Goal: Task Accomplishment & Management: Complete application form

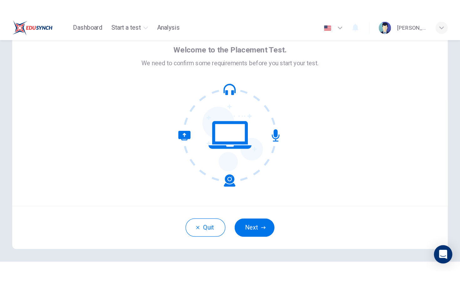
scroll to position [34, 0]
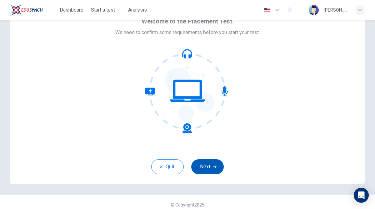
click at [211, 165] on button "Next" at bounding box center [207, 166] width 33 height 15
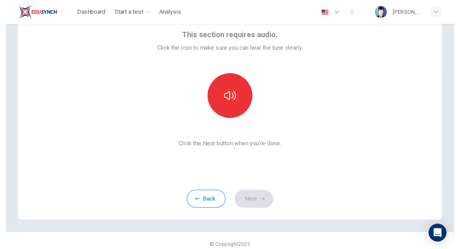
scroll to position [0, 0]
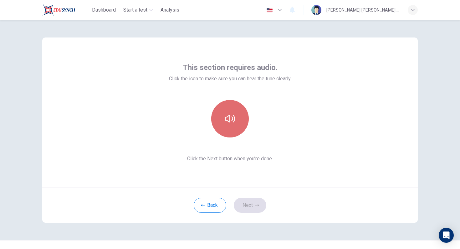
click at [234, 120] on icon "button" at bounding box center [230, 119] width 10 height 10
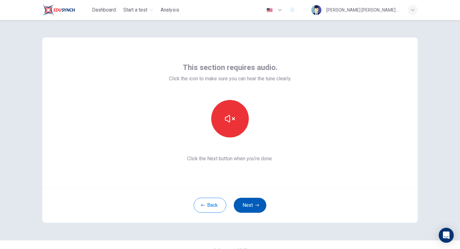
click at [251, 202] on button "Next" at bounding box center [250, 205] width 33 height 15
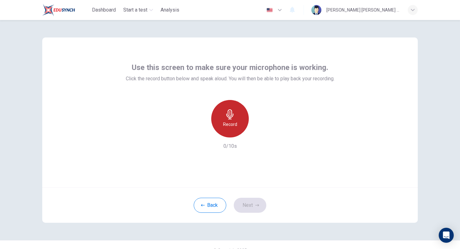
click at [230, 131] on div "Record" at bounding box center [230, 119] width 38 height 38
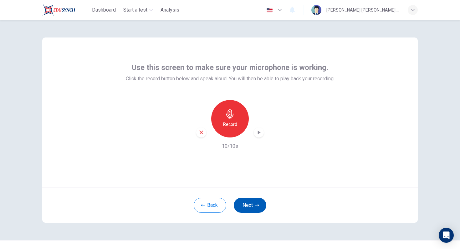
click at [256, 206] on icon "button" at bounding box center [257, 206] width 4 height 4
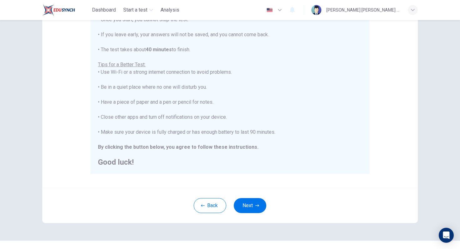
scroll to position [99, 0]
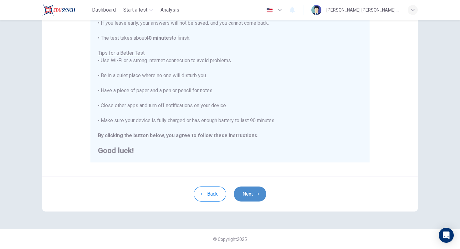
click at [260, 193] on button "Next" at bounding box center [250, 194] width 33 height 15
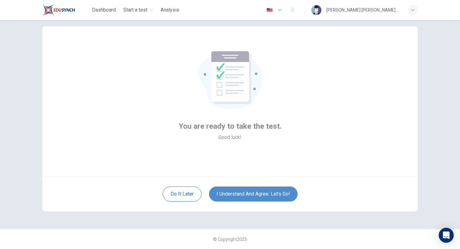
click at [242, 194] on button "I understand and agree. Let’s go!" at bounding box center [253, 194] width 89 height 15
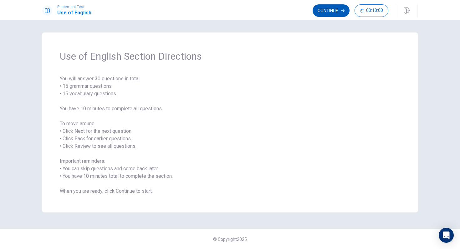
click at [328, 11] on button "Continue" at bounding box center [330, 10] width 37 height 13
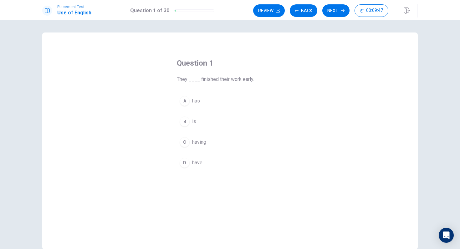
click at [185, 162] on div "D" at bounding box center [185, 163] width 10 height 10
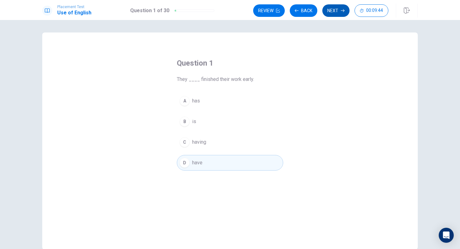
click at [333, 9] on button "Next" at bounding box center [335, 10] width 27 height 13
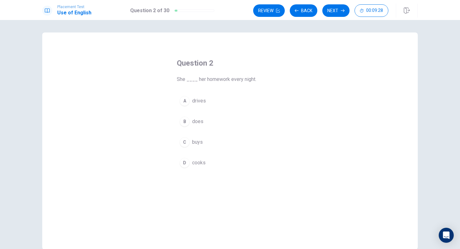
click at [186, 123] on div "B" at bounding box center [185, 122] width 10 height 10
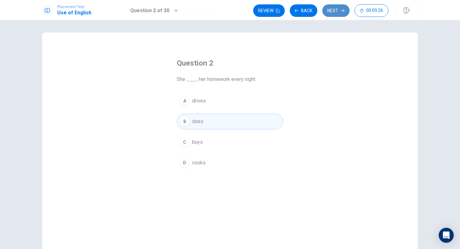
click at [329, 12] on button "Next" at bounding box center [335, 10] width 27 height 13
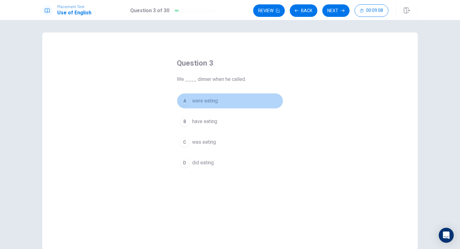
click at [189, 103] on div "A" at bounding box center [185, 101] width 10 height 10
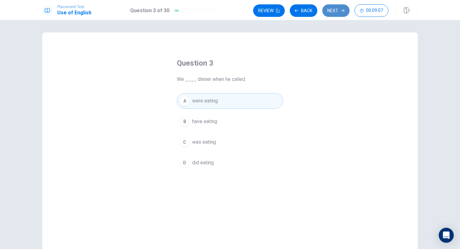
click at [338, 6] on button "Next" at bounding box center [335, 10] width 27 height 13
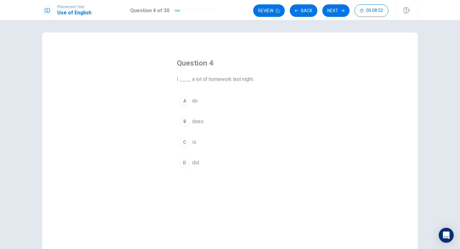
click at [186, 164] on div "D" at bounding box center [185, 163] width 10 height 10
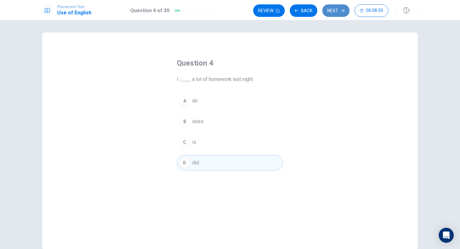
click at [329, 13] on button "Next" at bounding box center [335, 10] width 27 height 13
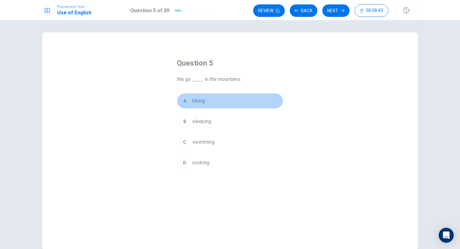
click at [180, 100] on div "A" at bounding box center [185, 101] width 10 height 10
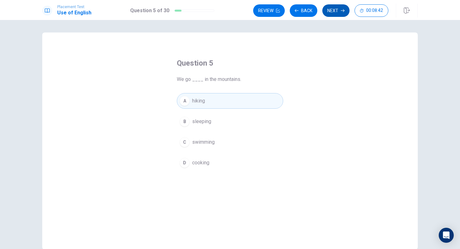
click at [332, 12] on button "Next" at bounding box center [335, 10] width 27 height 13
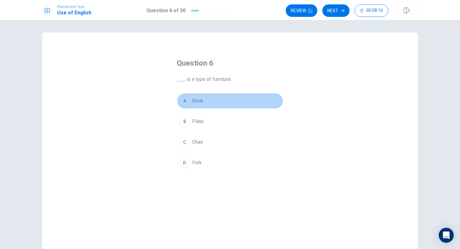
click at [185, 100] on div "A" at bounding box center [185, 101] width 10 height 10
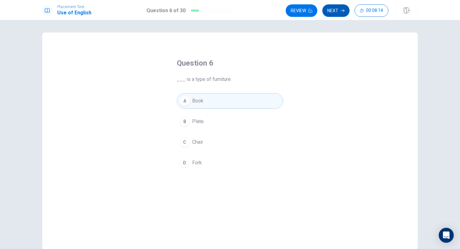
click at [336, 11] on button "Next" at bounding box center [335, 10] width 27 height 13
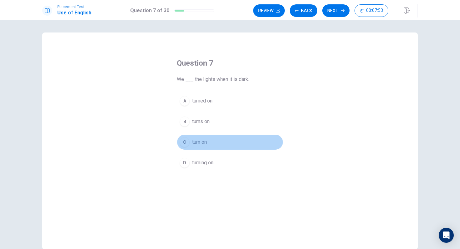
click at [187, 141] on div "C" at bounding box center [185, 142] width 10 height 10
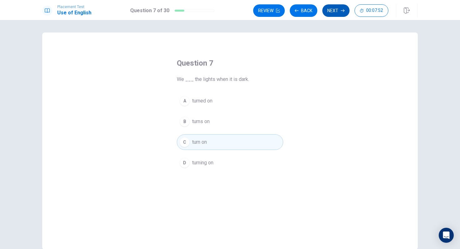
click at [333, 8] on button "Next" at bounding box center [335, 10] width 27 height 13
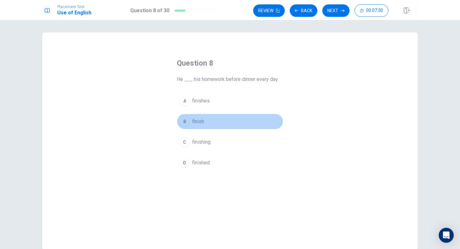
click at [184, 122] on div "B" at bounding box center [185, 122] width 10 height 10
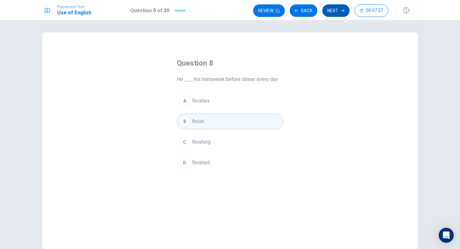
click at [334, 10] on button "Next" at bounding box center [335, 10] width 27 height 13
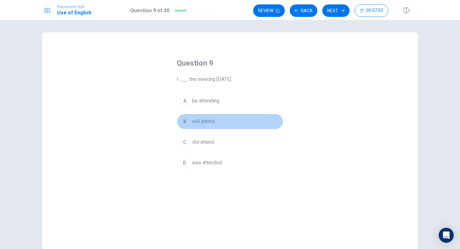
click at [185, 118] on div "B" at bounding box center [185, 122] width 10 height 10
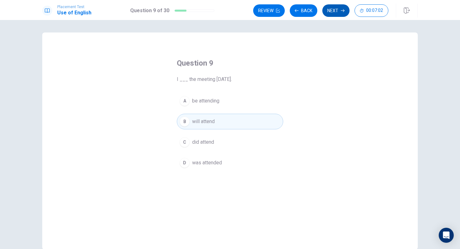
click at [334, 10] on button "Next" at bounding box center [335, 10] width 27 height 13
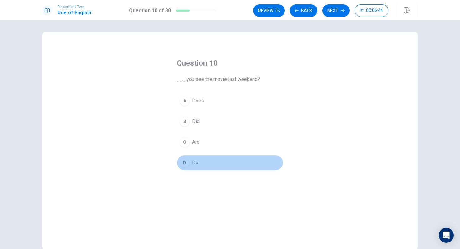
click at [182, 158] on button "D Do" at bounding box center [230, 163] width 106 height 16
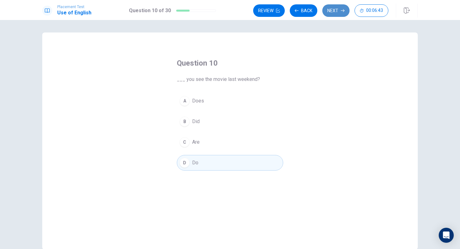
click at [334, 12] on button "Next" at bounding box center [335, 10] width 27 height 13
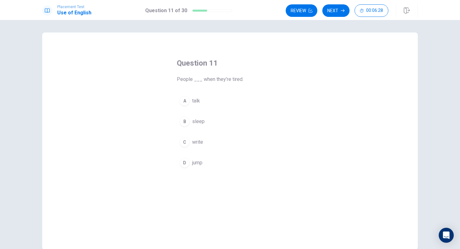
click at [186, 120] on div "B" at bounding box center [185, 122] width 10 height 10
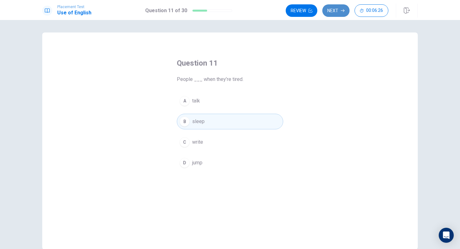
click at [337, 9] on button "Next" at bounding box center [335, 10] width 27 height 13
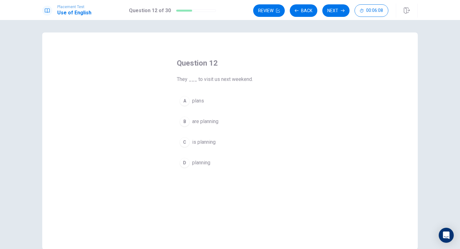
click at [187, 118] on div "B" at bounding box center [185, 122] width 10 height 10
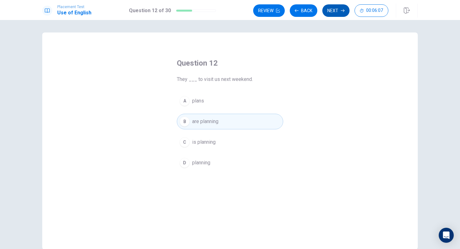
click at [331, 11] on button "Next" at bounding box center [335, 10] width 27 height 13
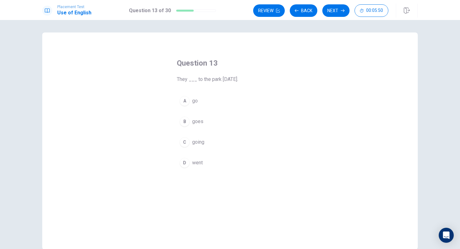
click at [185, 159] on div "D" at bounding box center [185, 163] width 10 height 10
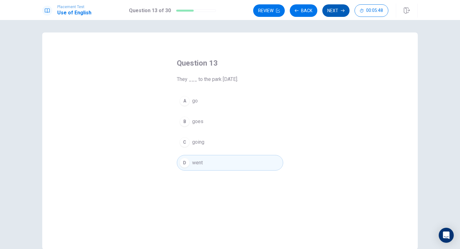
click at [340, 8] on button "Next" at bounding box center [335, 10] width 27 height 13
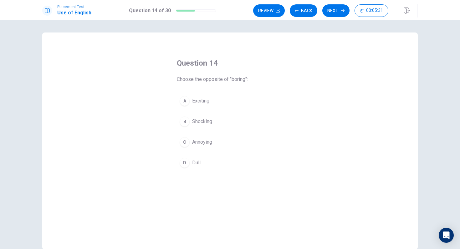
click at [185, 101] on div "A" at bounding box center [185, 101] width 10 height 10
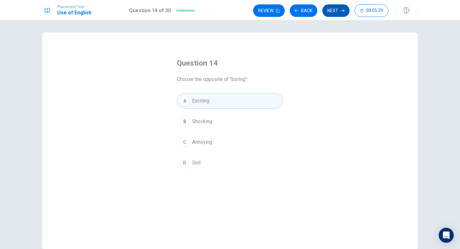
click at [334, 11] on button "Next" at bounding box center [335, 10] width 27 height 13
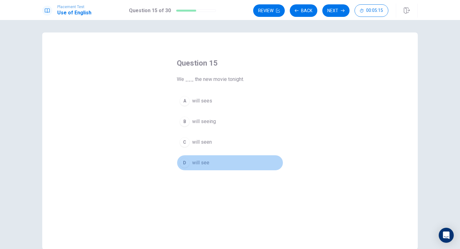
click at [187, 162] on div "D" at bounding box center [185, 163] width 10 height 10
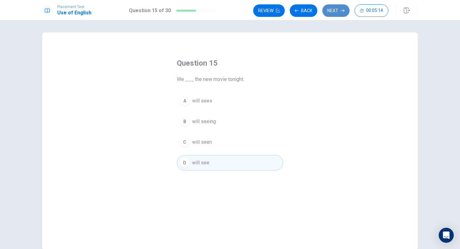
click at [339, 11] on button "Next" at bounding box center [335, 10] width 27 height 13
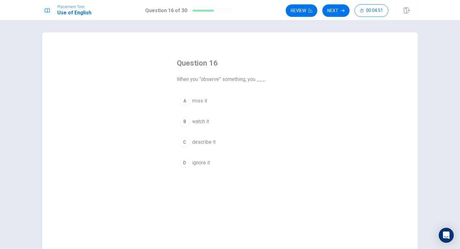
click at [184, 118] on div "B" at bounding box center [185, 122] width 10 height 10
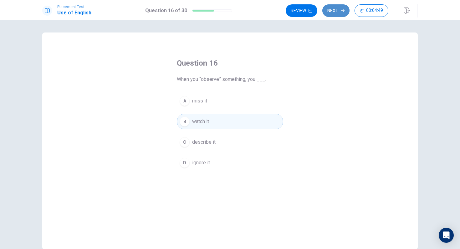
click at [336, 7] on button "Next" at bounding box center [335, 10] width 27 height 13
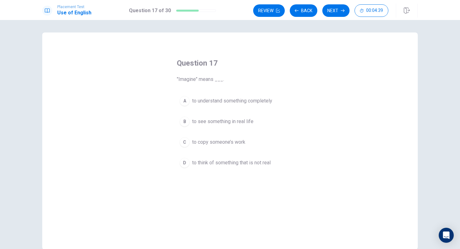
click at [183, 163] on div "D" at bounding box center [185, 163] width 10 height 10
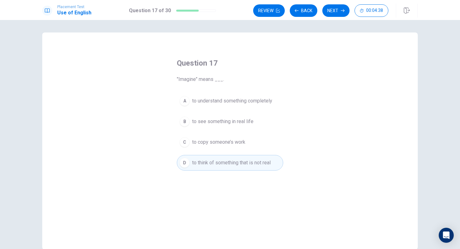
click at [338, 4] on div "Review Back Next 00:04:38" at bounding box center [335, 11] width 165 height 14
click at [334, 15] on button "Next" at bounding box center [335, 10] width 27 height 13
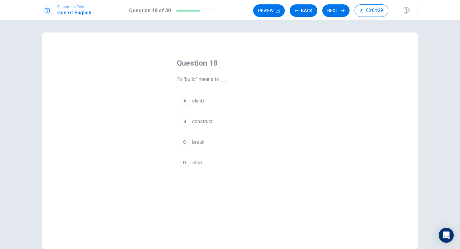
click at [186, 120] on div "B" at bounding box center [185, 122] width 10 height 10
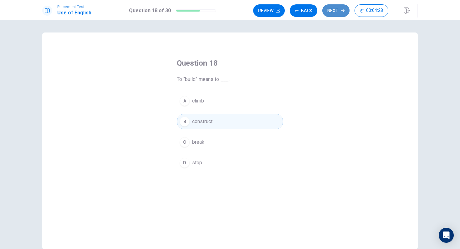
click at [336, 7] on button "Next" at bounding box center [335, 10] width 27 height 13
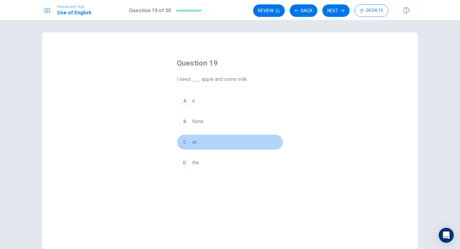
click at [186, 145] on div "C" at bounding box center [185, 142] width 10 height 10
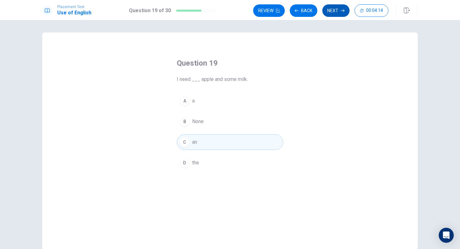
click at [338, 9] on button "Next" at bounding box center [335, 10] width 27 height 13
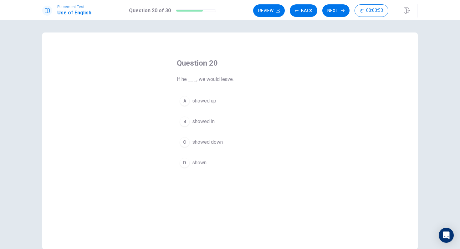
click at [184, 159] on div "D" at bounding box center [185, 163] width 10 height 10
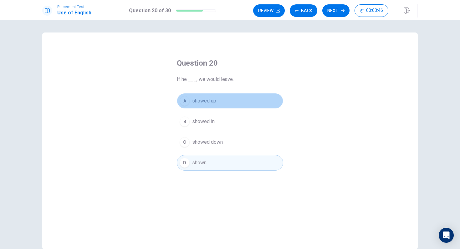
click at [187, 100] on div "A" at bounding box center [185, 101] width 10 height 10
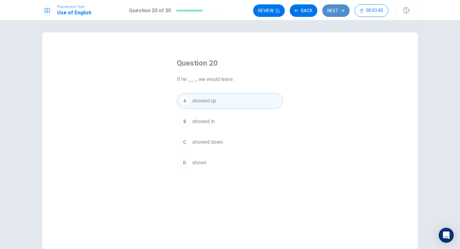
click at [335, 14] on button "Next" at bounding box center [335, 10] width 27 height 13
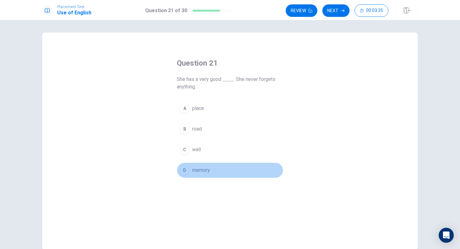
click at [185, 169] on div "D" at bounding box center [185, 170] width 10 height 10
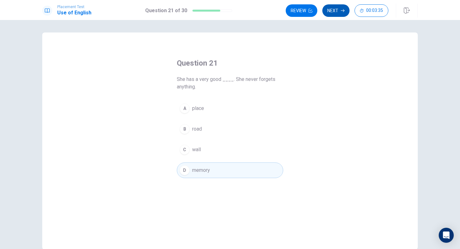
click at [332, 12] on button "Next" at bounding box center [335, 10] width 27 height 13
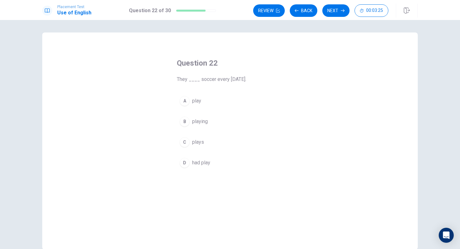
click at [188, 102] on div "A" at bounding box center [185, 101] width 10 height 10
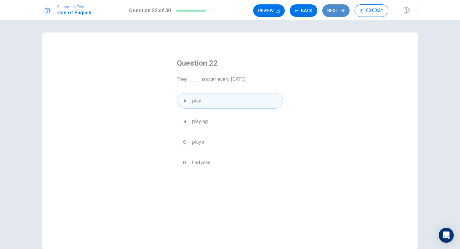
click at [337, 8] on button "Next" at bounding box center [335, 10] width 27 height 13
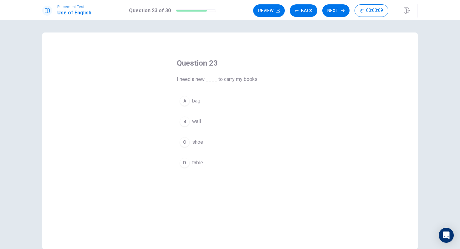
click at [178, 101] on button "A bag" at bounding box center [230, 101] width 106 height 16
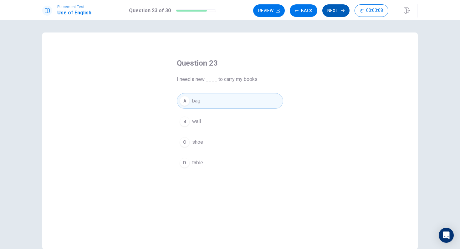
click at [332, 7] on button "Next" at bounding box center [335, 10] width 27 height 13
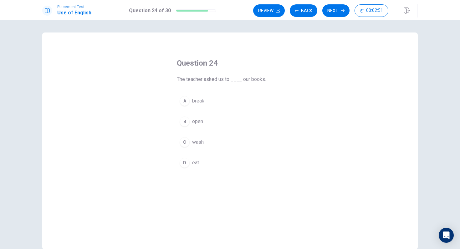
click at [186, 120] on div "B" at bounding box center [185, 122] width 10 height 10
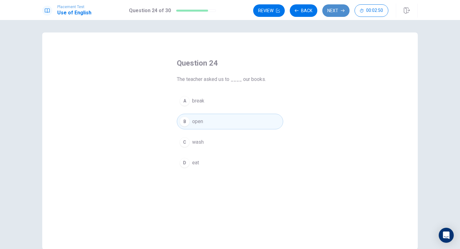
click at [329, 8] on button "Next" at bounding box center [335, 10] width 27 height 13
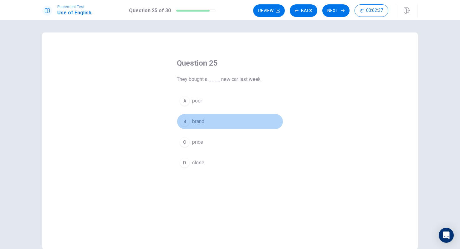
click at [187, 119] on div "B" at bounding box center [185, 122] width 10 height 10
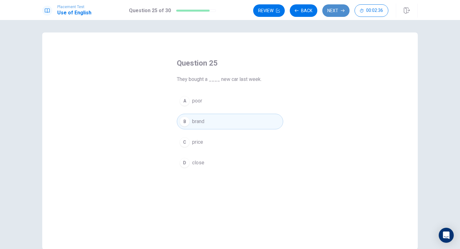
click at [336, 16] on button "Next" at bounding box center [335, 10] width 27 height 13
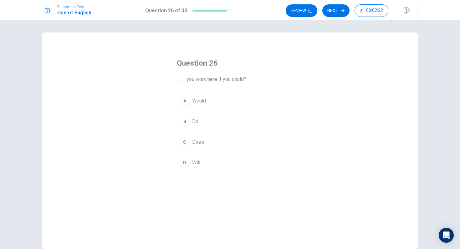
click at [186, 159] on div "D" at bounding box center [185, 163] width 10 height 10
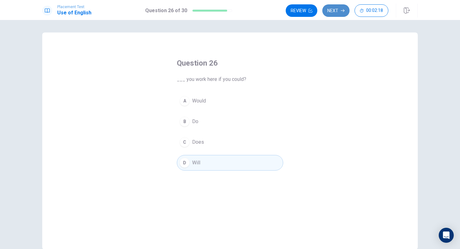
click at [344, 14] on button "Next" at bounding box center [335, 10] width 27 height 13
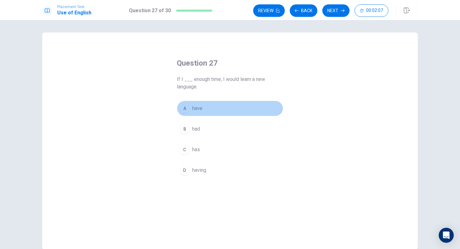
click at [185, 111] on div "A" at bounding box center [185, 109] width 10 height 10
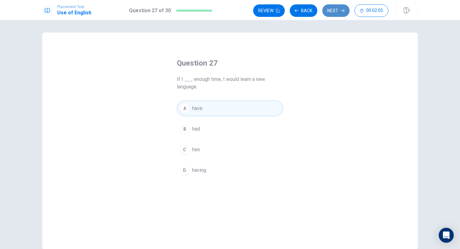
click at [343, 11] on icon "button" at bounding box center [343, 11] width 4 height 4
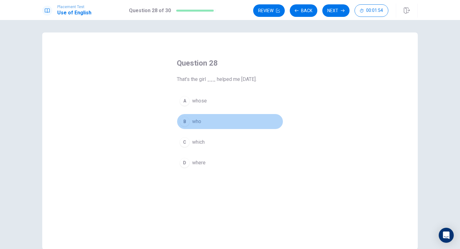
click at [184, 124] on div "B" at bounding box center [185, 122] width 10 height 10
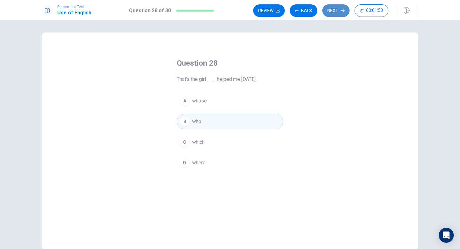
click at [338, 11] on button "Next" at bounding box center [335, 10] width 27 height 13
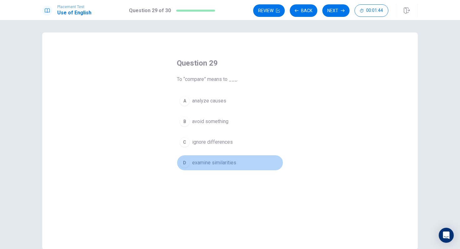
click at [185, 164] on div "D" at bounding box center [185, 163] width 10 height 10
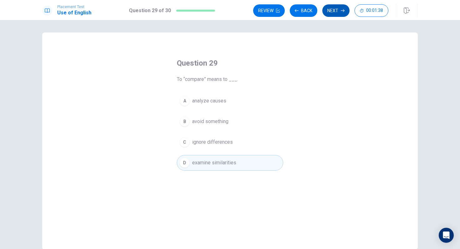
click at [337, 7] on button "Next" at bounding box center [335, 10] width 27 height 13
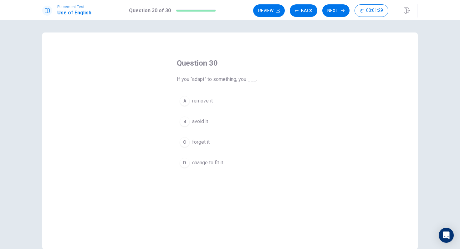
click at [185, 163] on div "D" at bounding box center [185, 163] width 10 height 10
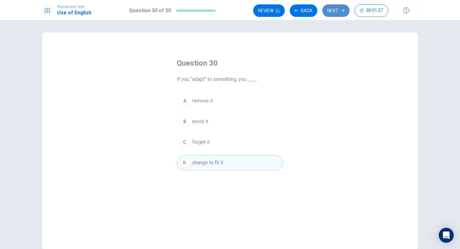
click at [333, 11] on button "Next" at bounding box center [335, 10] width 27 height 13
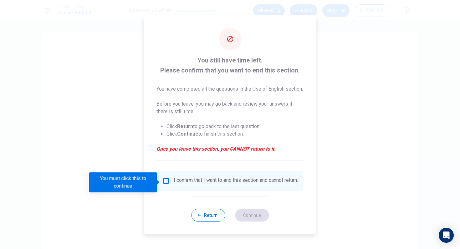
click at [166, 182] on input "You must click this to continue" at bounding box center [166, 181] width 8 height 8
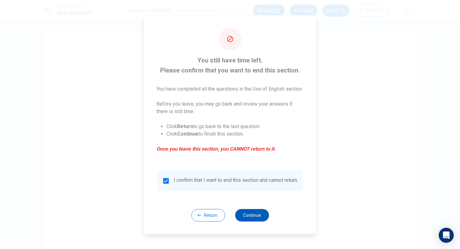
click at [261, 209] on button "Continue" at bounding box center [252, 215] width 34 height 13
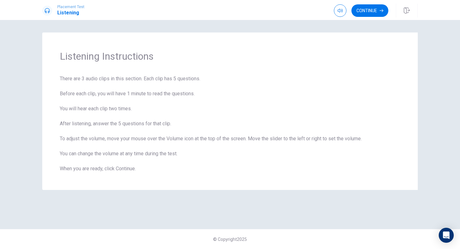
click at [369, 3] on div "Placement Test Listening Continue" at bounding box center [230, 10] width 460 height 20
click at [373, 11] on button "Continue" at bounding box center [369, 10] width 37 height 13
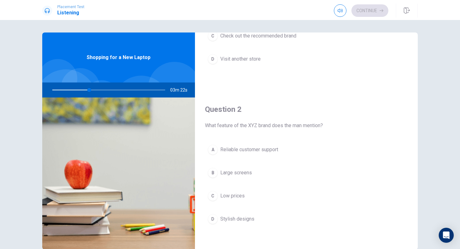
scroll to position [101, 0]
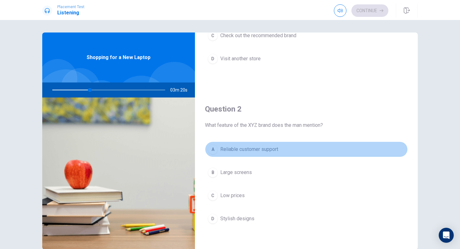
click at [208, 150] on div "A" at bounding box center [213, 150] width 10 height 10
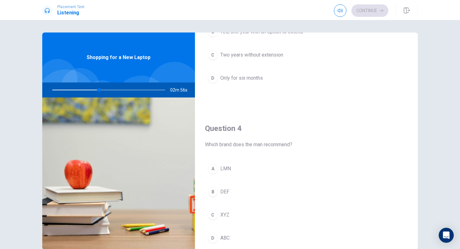
scroll to position [485, 0]
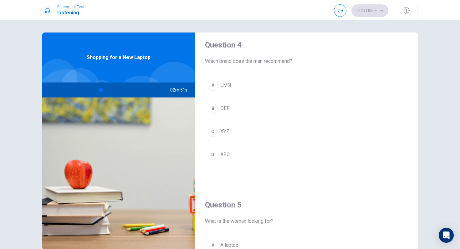
click at [210, 136] on div "C" at bounding box center [213, 132] width 10 height 10
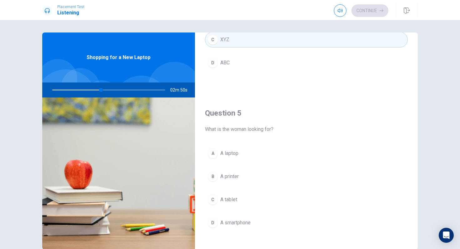
scroll to position [583, 0]
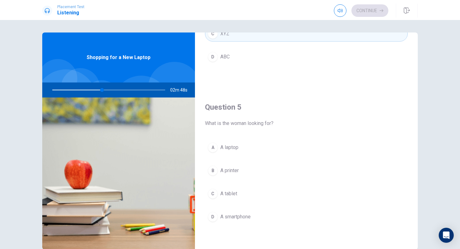
click at [212, 144] on div "A" at bounding box center [213, 148] width 10 height 10
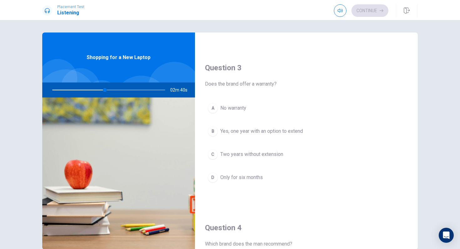
scroll to position [303, 0]
click at [213, 131] on div "B" at bounding box center [213, 130] width 10 height 10
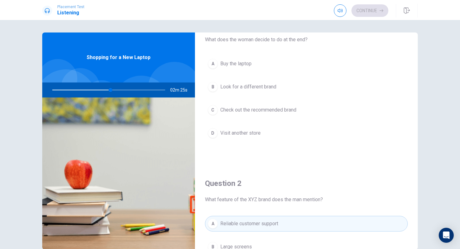
scroll to position [0, 0]
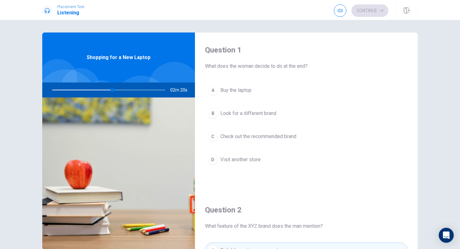
click at [215, 112] on div "B" at bounding box center [213, 114] width 10 height 10
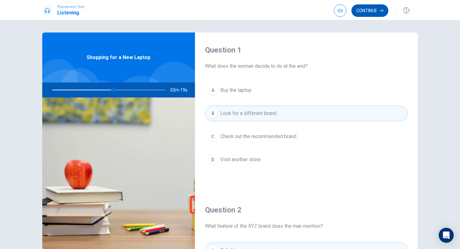
click at [365, 13] on button "Continue" at bounding box center [369, 10] width 37 height 13
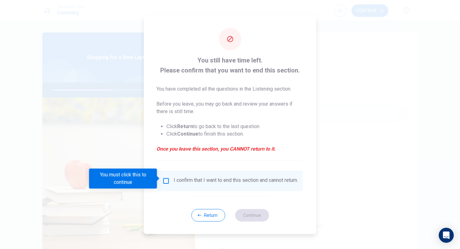
click at [165, 177] on input "You must click this to continue" at bounding box center [166, 181] width 8 height 8
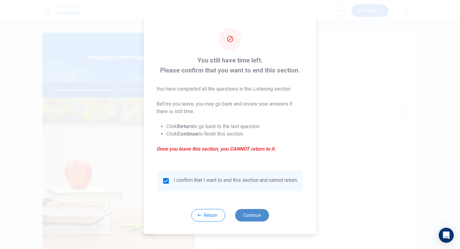
click at [259, 209] on button "Continue" at bounding box center [252, 215] width 34 height 13
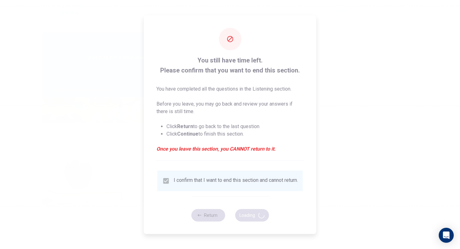
type input "56"
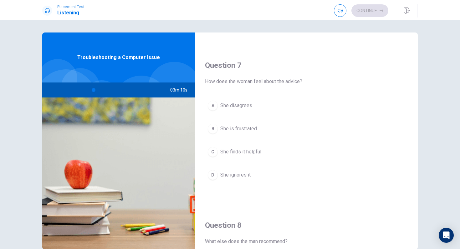
scroll to position [149, 0]
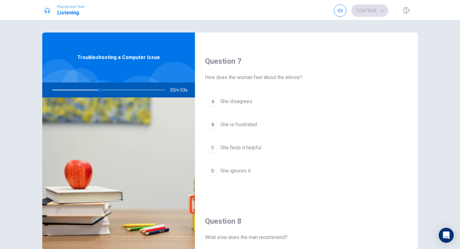
click at [213, 147] on div "C" at bounding box center [213, 148] width 10 height 10
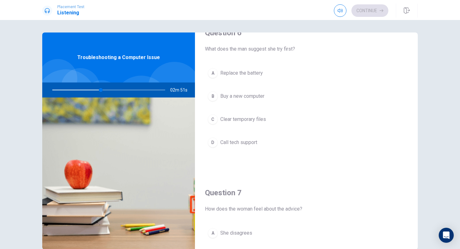
scroll to position [0, 0]
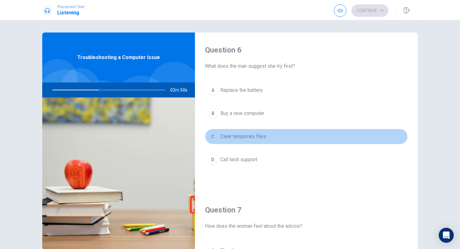
click at [216, 134] on div "C" at bounding box center [213, 137] width 10 height 10
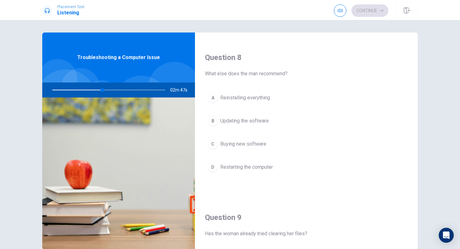
scroll to position [331, 0]
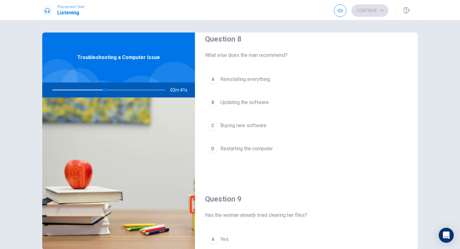
click at [211, 147] on div "D" at bounding box center [213, 149] width 10 height 10
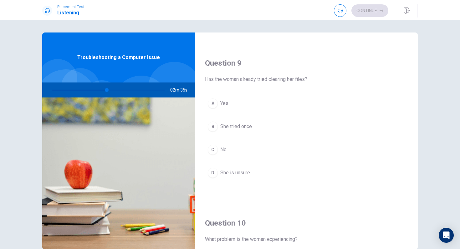
scroll to position [469, 0]
click at [213, 151] on div "C" at bounding box center [213, 148] width 10 height 10
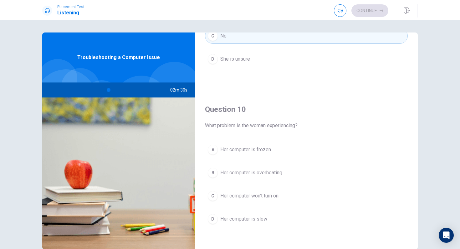
scroll to position [583, 0]
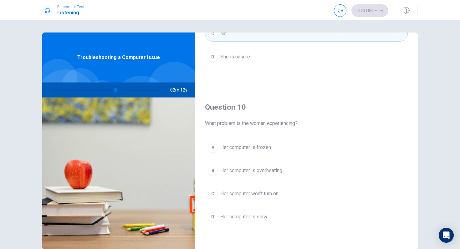
click at [206, 163] on div "A Her computer is frozen B Her computer is overheating C Her computer won’t tur…" at bounding box center [306, 189] width 203 height 98
click at [216, 173] on div "B" at bounding box center [213, 171] width 10 height 10
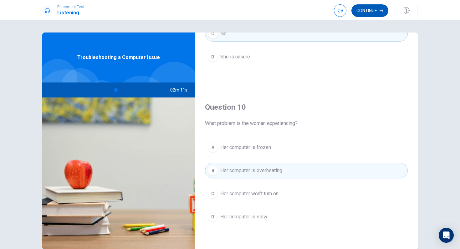
click at [369, 10] on button "Continue" at bounding box center [369, 10] width 37 height 13
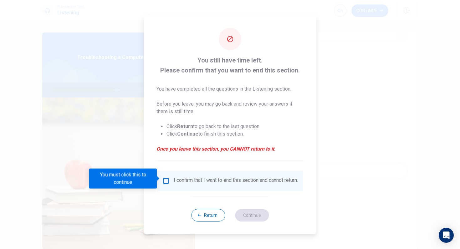
click at [163, 180] on input "You must click this to continue" at bounding box center [166, 181] width 8 height 8
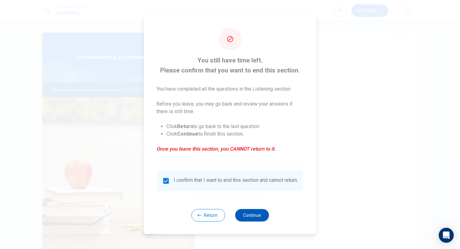
click at [256, 209] on button "Continue" at bounding box center [252, 215] width 34 height 13
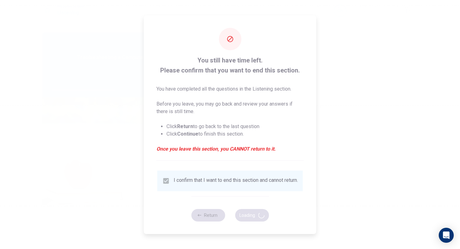
type input "58"
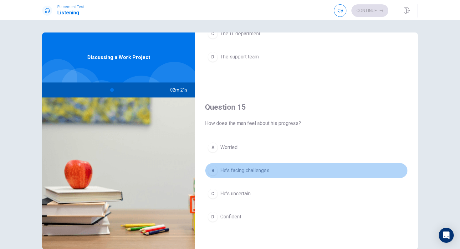
click at [213, 171] on div "B" at bounding box center [213, 171] width 10 height 10
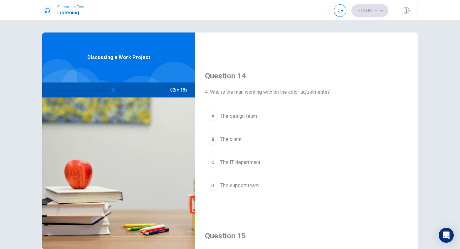
scroll to position [454, 0]
click at [214, 144] on div "B" at bounding box center [213, 139] width 10 height 10
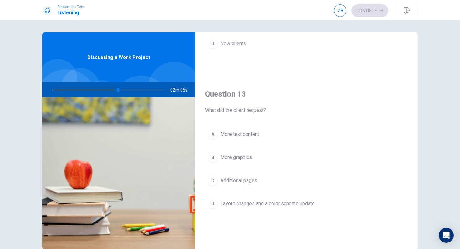
scroll to position [277, 0]
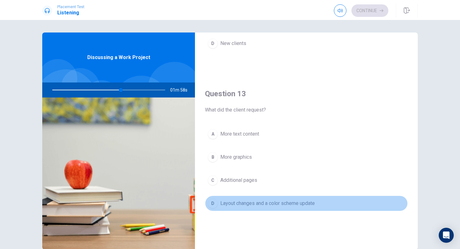
click at [219, 204] on button "D Layout changes and a color scheme update" at bounding box center [306, 204] width 203 height 16
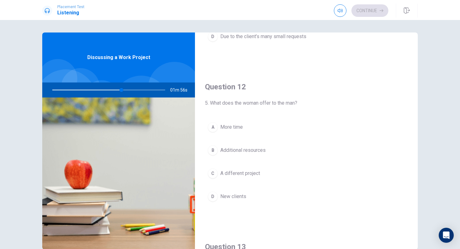
scroll to position [122, 0]
click at [211, 149] on div "B" at bounding box center [213, 151] width 10 height 10
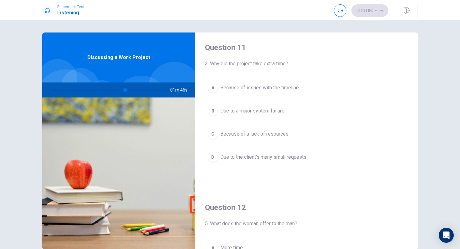
scroll to position [0, 0]
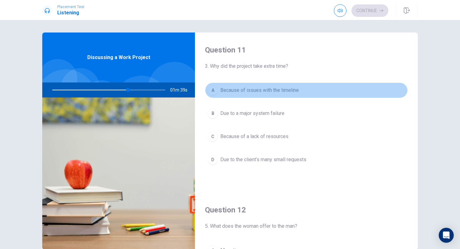
click at [210, 90] on div "A" at bounding box center [213, 90] width 10 height 10
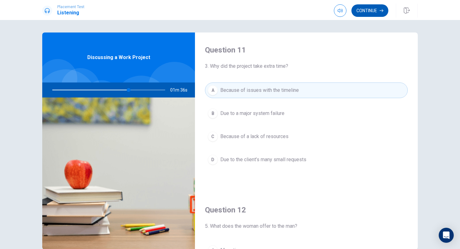
click at [375, 7] on button "Continue" at bounding box center [369, 10] width 37 height 13
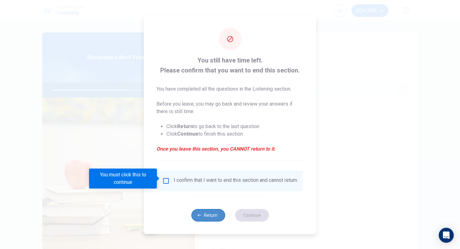
click at [216, 209] on button "Return" at bounding box center [208, 215] width 34 height 13
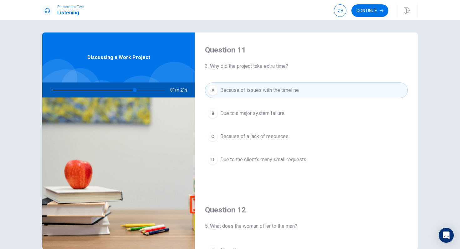
click at [372, 4] on div "Continue" at bounding box center [376, 11] width 84 height 14
click at [368, 16] on button "Continue" at bounding box center [369, 10] width 37 height 13
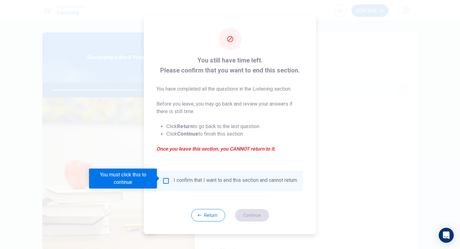
click at [166, 179] on input "You must click this to continue" at bounding box center [166, 181] width 8 height 8
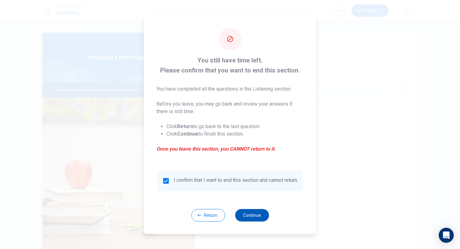
click at [260, 209] on button "Continue" at bounding box center [252, 215] width 34 height 13
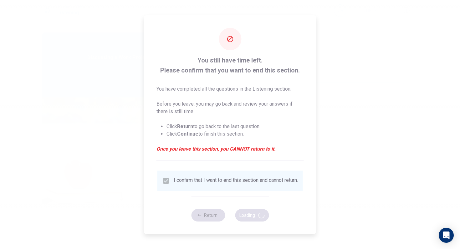
type input "75"
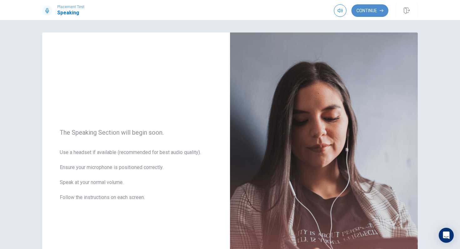
click at [372, 11] on button "Continue" at bounding box center [369, 10] width 37 height 13
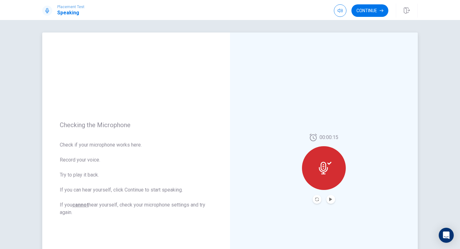
click at [324, 172] on icon at bounding box center [323, 168] width 9 height 13
click at [375, 10] on button "Continue" at bounding box center [369, 10] width 37 height 13
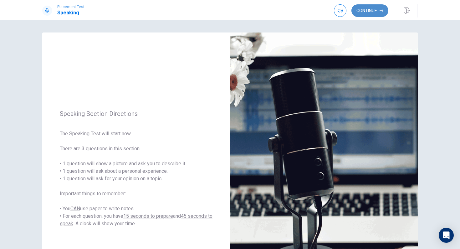
click at [369, 15] on button "Continue" at bounding box center [369, 10] width 37 height 13
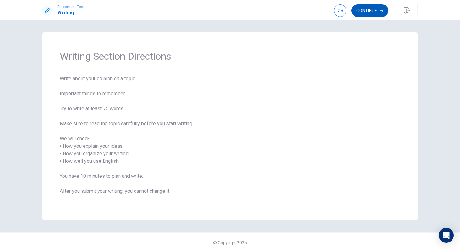
click at [367, 5] on button "Continue" at bounding box center [369, 10] width 37 height 13
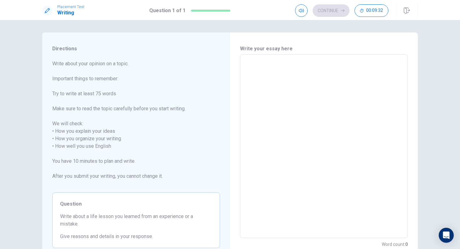
click at [340, 129] on textarea at bounding box center [323, 147] width 159 height 174
type textarea "o"
type textarea "x"
type textarea "on"
type textarea "x"
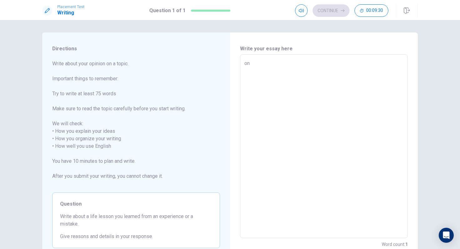
type textarea "one"
type textarea "x"
type textarea "one"
type textarea "x"
type textarea "one"
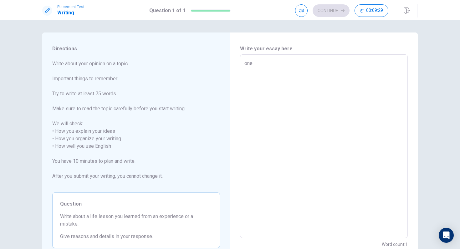
type textarea "x"
type textarea "on"
type textarea "x"
type textarea "o"
type textarea "x"
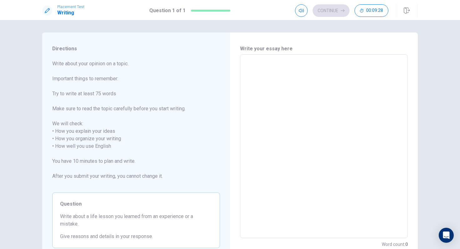
type textarea "O"
type textarea "x"
type textarea "On"
type textarea "x"
type textarea "One"
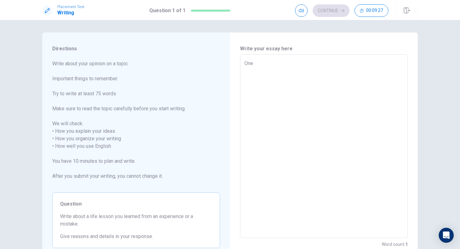
type textarea "x"
type textarea "One"
type textarea "x"
type textarea "One l"
type textarea "x"
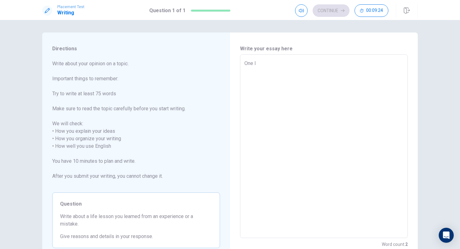
type textarea "One li"
type textarea "x"
type textarea "One lie"
type textarea "x"
type textarea "One lief"
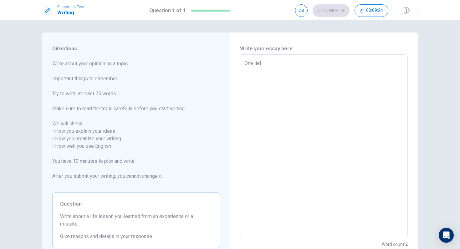
type textarea "x"
type textarea "One liefe"
type textarea "x"
type textarea "One liefe"
type textarea "x"
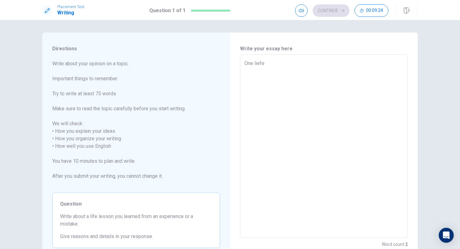
type textarea "One liefe l"
type textarea "x"
type textarea "One liefe le"
type textarea "x"
type textarea "One liefe les"
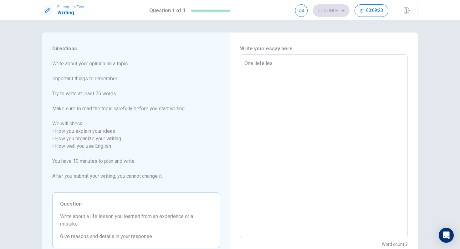
type textarea "x"
type textarea "One liefe less"
type textarea "x"
type textarea "One [PERSON_NAME]"
type textarea "x"
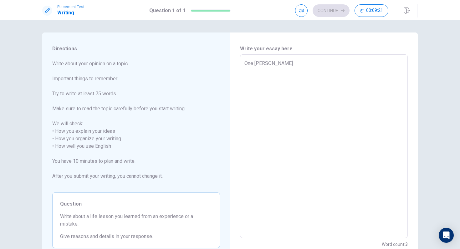
type textarea "One liefe lesson"
type textarea "x"
type textarea "One liefe lesson"
type textarea "x"
type textarea "One liefe lesson t"
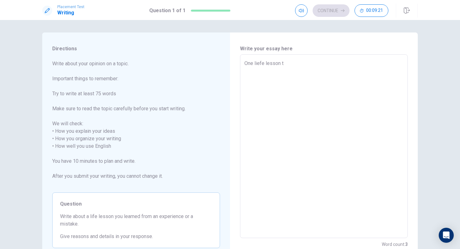
type textarea "x"
type textarea "One liefe lesson th"
type textarea "x"
type textarea "One liefe lesson tha"
type textarea "x"
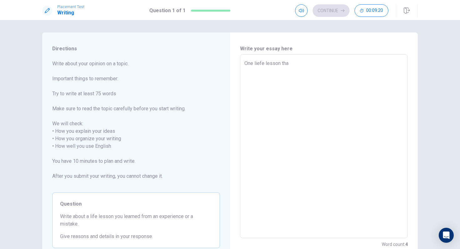
type textarea "One liefe lesson that"
type textarea "x"
type textarea "One liefe lesson that"
type textarea "x"
type textarea "One liefe lesson that I"
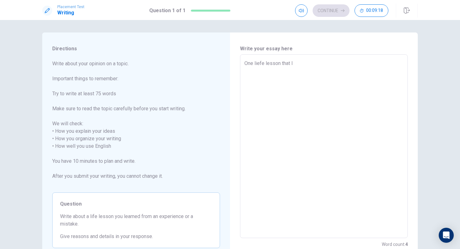
type textarea "x"
type textarea "One liefe lesson that I"
type textarea "x"
type textarea "One liefe lesson that I H"
type textarea "x"
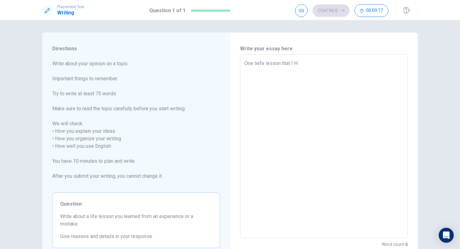
type textarea "One liefe lesson that I HV"
type textarea "x"
type textarea "One liefe lesson that I H"
type textarea "x"
type textarea "One liefe lesson that I HA"
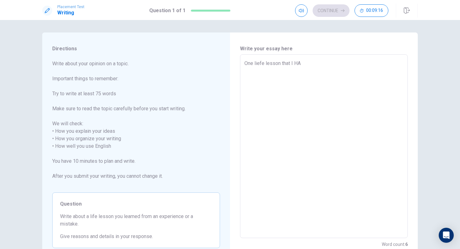
type textarea "x"
type textarea "One liefe lesson that I H"
type textarea "x"
type textarea "One liefe lesson that I"
type textarea "x"
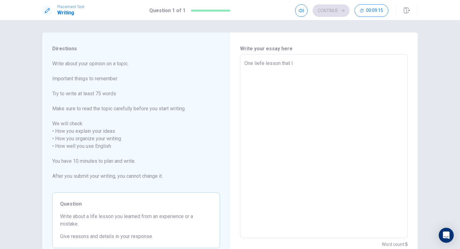
type textarea "One liefe lesson that I h"
type textarea "x"
type textarea "One liefe lesson that I ha"
type textarea "x"
type textarea "One liefe lesson that I hav"
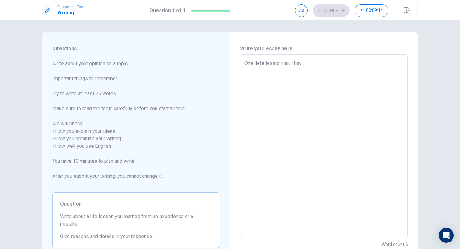
type textarea "x"
type textarea "One liefe lesson that I have"
type textarea "x"
type textarea "One liefe lesson that I have"
type textarea "x"
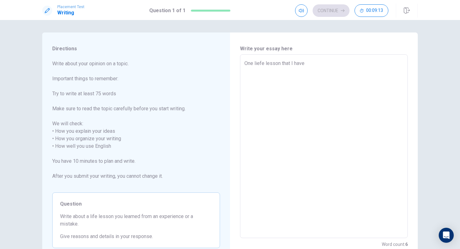
type textarea "One liefe lesson that I have i"
type textarea "x"
type textarea "One liefe lesson that I have in"
type textarea "x"
type textarea "One liefe lesson that I have in"
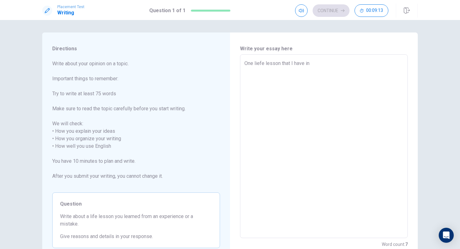
type textarea "x"
type textarea "One liefe lesson that I have in m"
type textarea "x"
type textarea "One liefe lesson that I have in my"
type textarea "x"
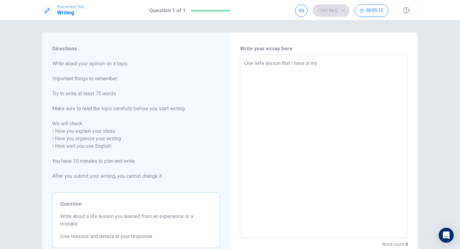
type textarea "One liefe lesson that I have in my"
type textarea "x"
type textarea "One liefe lesson that I have in my l"
type textarea "x"
type textarea "One liefe lesson that I have in my li"
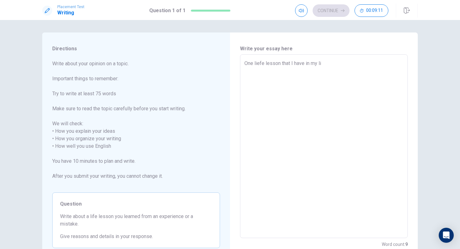
type textarea "x"
type textarea "One liefe lesson that I have in my lif"
type textarea "x"
type textarea "One liefe lesson that I have in my life"
type textarea "x"
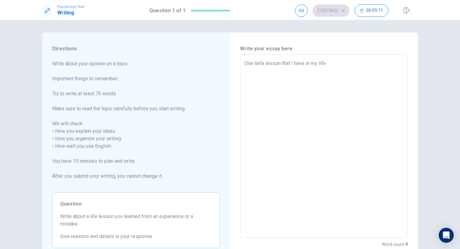
type textarea "One liefe lesson that I have in my life"
type textarea "x"
type textarea "One liefe lesson that I have in my life w"
type textarea "x"
type textarea "One liefe lesson that I have in my life wa"
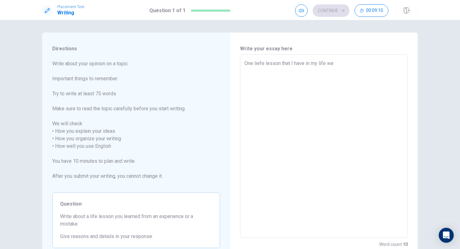
type textarea "x"
type textarea "One liefe lesson that I have in my life w"
type textarea "x"
type textarea "One liefe lesson that I have in my life"
type textarea "x"
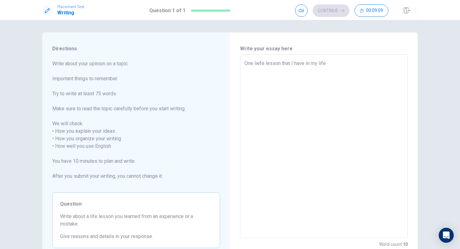
type textarea "One liefe lesson that I have in my life"
type textarea "x"
type textarea "One liefe lesson that I have in my life,"
type textarea "x"
type textarea "One liefe lesson that I have in my life,"
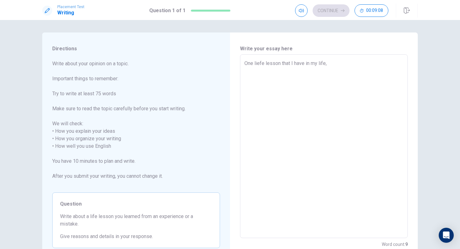
type textarea "x"
type textarea "One liefe lesson that I have in my life, w"
type textarea "x"
type textarea "One liefe lesson that I have in my life, [GEOGRAPHIC_DATA]"
type textarea "x"
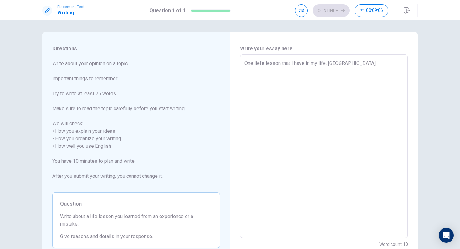
type textarea "One liefe lesson that I have in my life, [GEOGRAPHIC_DATA]"
type textarea "x"
type textarea "One liefe lesson that I have in my life, [GEOGRAPHIC_DATA]"
type textarea "x"
type textarea "One liefe lesson that I have in my life, was"
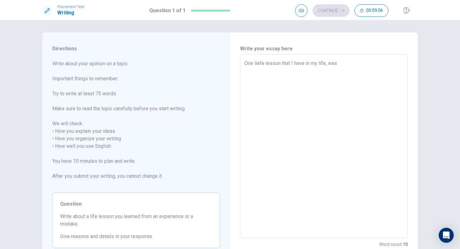
type textarea "x"
type textarea "One liefe lesson that I have in my life, was"
type textarea "x"
type textarea "One liefe lesson that I have in my life, was w"
type textarea "x"
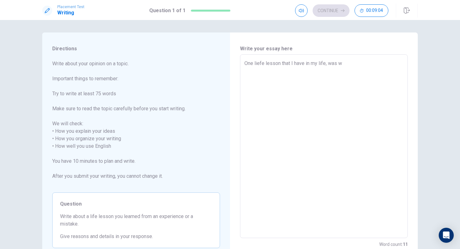
type textarea "One liefe lesson that I have in my life, was wh"
type textarea "x"
type textarea "One liefe lesson that I have in my life, was whe"
type textarea "x"
type textarea "One liefe lesson that I have in my life, was when"
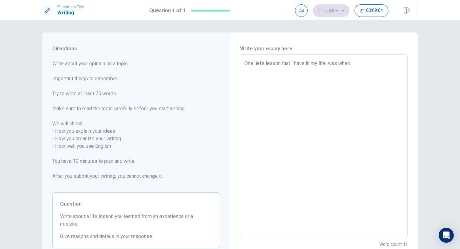
type textarea "x"
type textarea "One liefe lesson that I have in my life, was when"
type textarea "x"
type textarea "One liefe lesson that I have in my life, was when I"
type textarea "x"
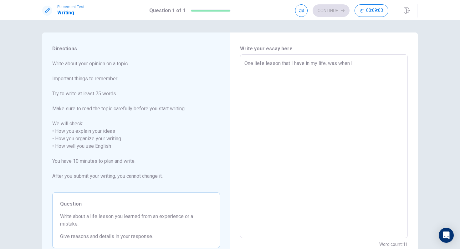
type textarea "One liefe lesson that I have in my life, was when I"
type textarea "x"
type textarea "One liefe lesson that I have in my life, was when I e"
type textarea "x"
type textarea "One liefe lesson that I have in my life, was when I"
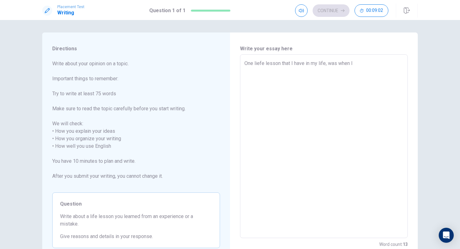
type textarea "x"
type textarea "One liefe lesson that I have in my life, was when I w"
type textarea "x"
type textarea "One liefe lesson that I have in my life, was when I we"
type textarea "x"
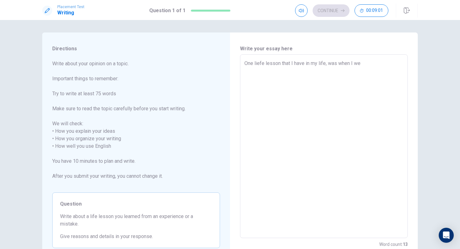
type textarea "One liefe lesson that I have in my life, was when I wen"
type textarea "x"
type textarea "One liefe lesson that I have in my life, was when I wen"
type textarea "x"
type textarea "One liefe lesson that I have in my life, was when I wen t"
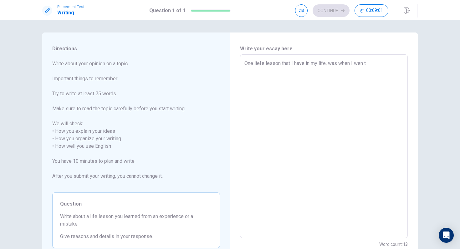
type textarea "x"
type textarea "One liefe lesson that I have in my life, was when I wen to"
type textarea "x"
type textarea "One liefe lesson that I have in my life, was when I wen to"
type textarea "x"
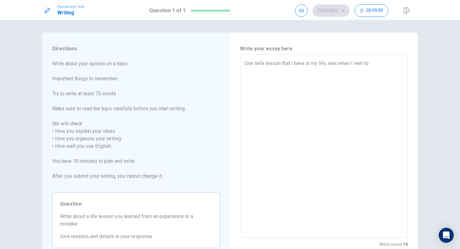
type textarea "One liefe lesson that I have in my life, was when I wen to m"
type textarea "x"
type textarea "One liefe lesson that I have in my life, was when I wen to my"
type textarea "x"
type textarea "One liefe lesson that I have in my life, was when I wen to my"
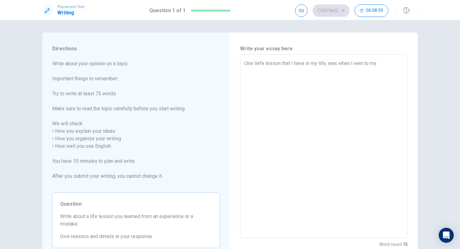
type textarea "x"
type textarea "One liefe lesson that I have in my life, was when I wen to my f"
type textarea "x"
type textarea "One liefe lesson that I have in my life, was when I wen to my fi"
type textarea "x"
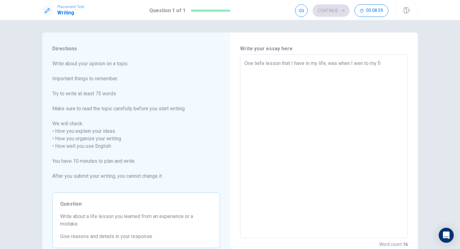
type textarea "One liefe lesson that I have in my life, was when I wen to my fis"
type textarea "x"
type textarea "One liefe lesson that I have in my life, was when I wen to my fisr"
type textarea "x"
type textarea "One liefe lesson that I have in my life, was when I wen to my fisrt"
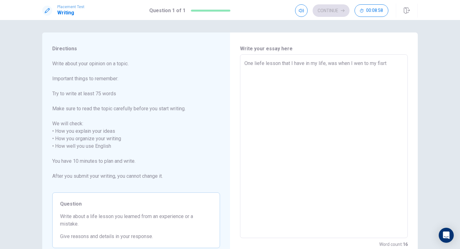
type textarea "x"
type textarea "One liefe lesson that I have in my life, was when I wen to my fisrt"
type textarea "x"
type textarea "One liefe lesson that I have in my life, was when I wen to my fisrt b"
type textarea "x"
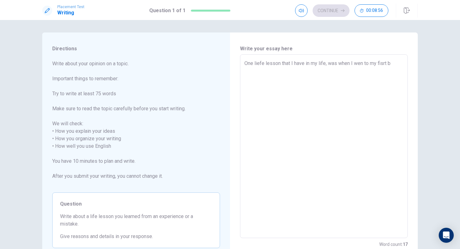
type textarea "One liefe lesson that I have in my life, was when I wen to my fisrt bo"
type textarea "x"
type textarea "One liefe lesson that I have in my life, was when I wen to my fisrt bor"
type textarea "x"
type textarea "One liefe lesson that I have in my life, was when I wen to my fisrt bord"
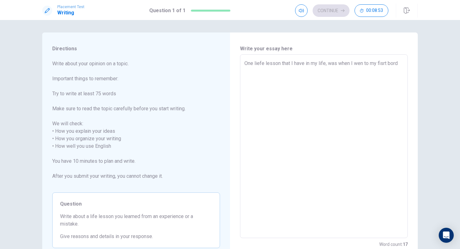
type textarea "x"
type textarea "One liefe lesson that I have in my life, was when I wen to my fisrt bordi"
type textarea "x"
type textarea "One liefe lesson that I have in my life, was when I wen to my fisrt bordin"
type textarea "x"
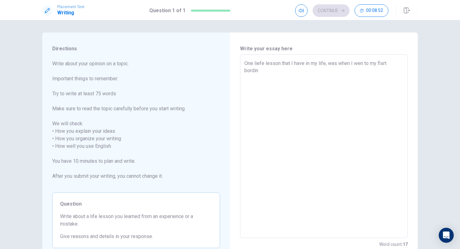
type textarea "One liefe lesson that I have in my life, was when I wen to my fisrt bording"
type textarea "x"
type textarea "One liefe lesson that I have in my life, was when I wen to my fisrt bording"
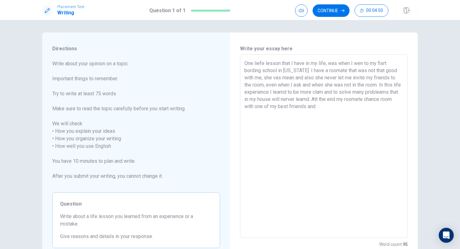
click at [307, 107] on textarea "One liefe lesson that I have in my life, was when I wen to my fisrt bording sch…" at bounding box center [323, 147] width 159 height 174
click at [332, 106] on textarea "One liefe lesson that I have in my life, was when I wen to my fisrt bording sch…" at bounding box center [323, 147] width 159 height 174
drag, startPoint x: 322, startPoint y: 98, endPoint x: 391, endPoint y: 115, distance: 70.9
click at [375, 115] on textarea "One liefe lesson that I have in my life, was when I wen to my fisrt bording sch…" at bounding box center [323, 147] width 159 height 174
click at [340, 9] on button "Continue" at bounding box center [330, 10] width 37 height 13
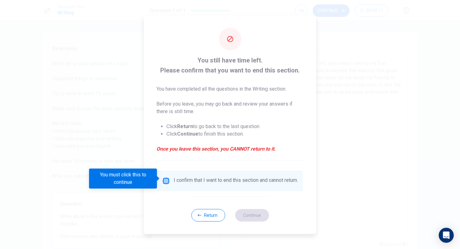
click at [165, 180] on input "You must click this to continue" at bounding box center [166, 181] width 8 height 8
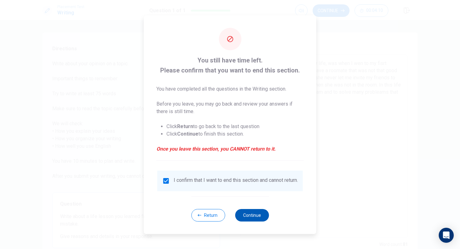
click at [241, 209] on button "Continue" at bounding box center [252, 215] width 34 height 13
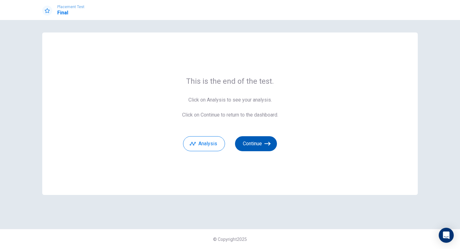
click at [257, 149] on button "Continue" at bounding box center [256, 143] width 42 height 15
